Goal: Task Accomplishment & Management: Manage account settings

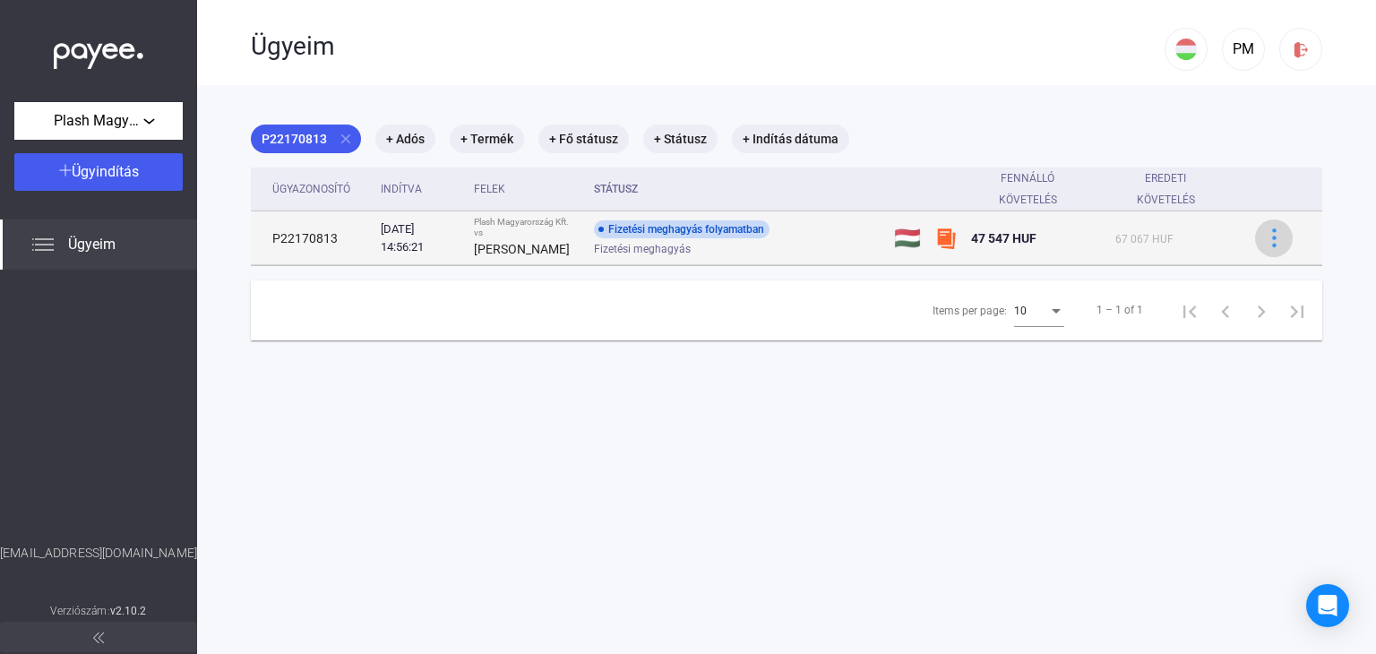
click at [1260, 226] on button at bounding box center [1274, 238] width 38 height 38
click at [1260, 226] on div at bounding box center [688, 327] width 1376 height 654
